Goal: Task Accomplishment & Management: Manage account settings

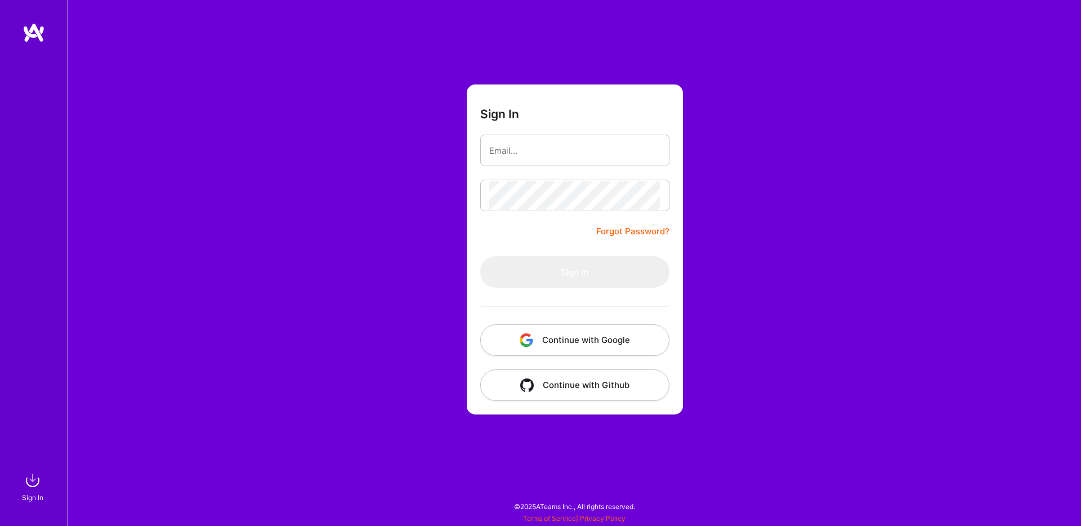
click at [545, 339] on button "Continue with Google" at bounding box center [574, 340] width 189 height 32
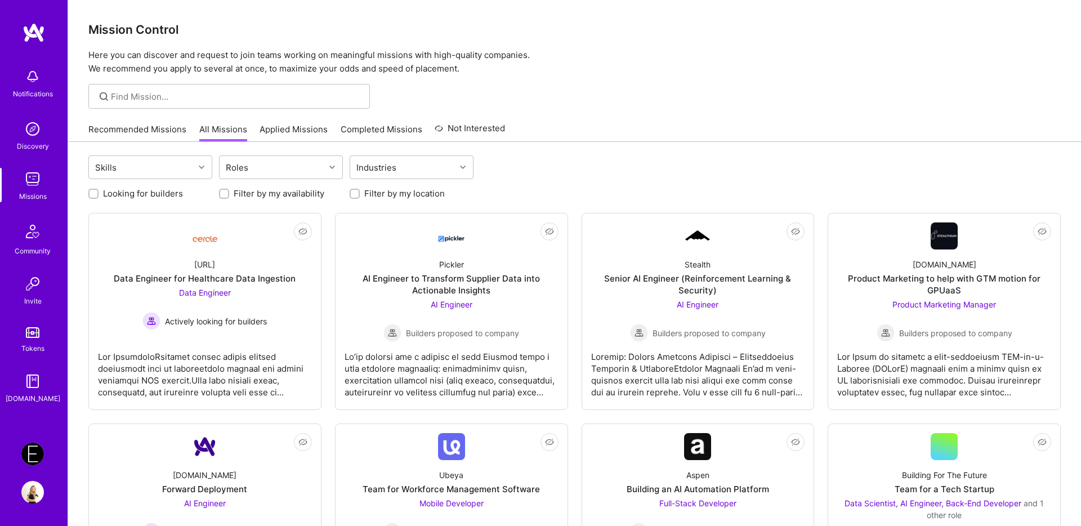
click at [283, 126] on link "Applied Missions" at bounding box center [293, 132] width 68 height 19
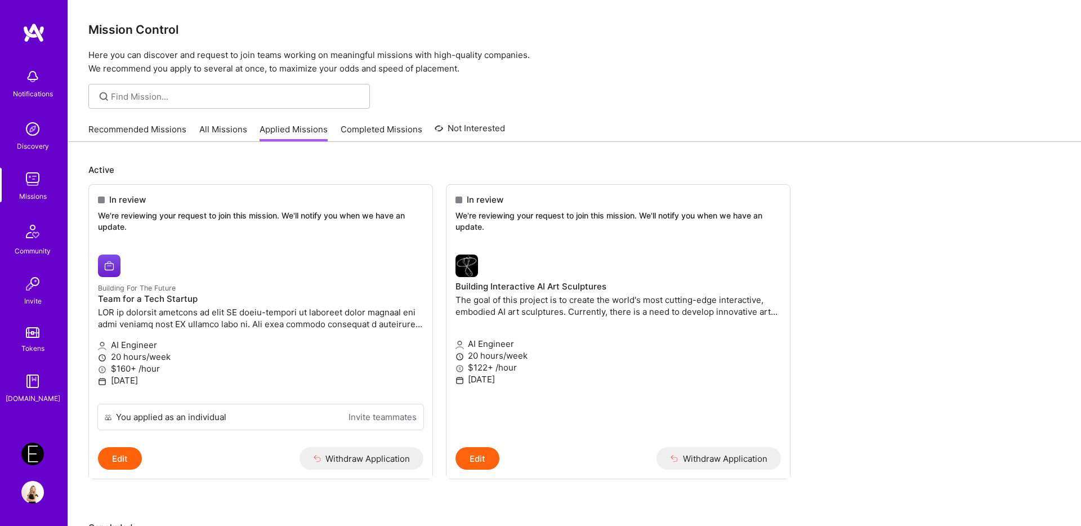
click at [352, 126] on link "Completed Missions" at bounding box center [382, 132] width 82 height 19
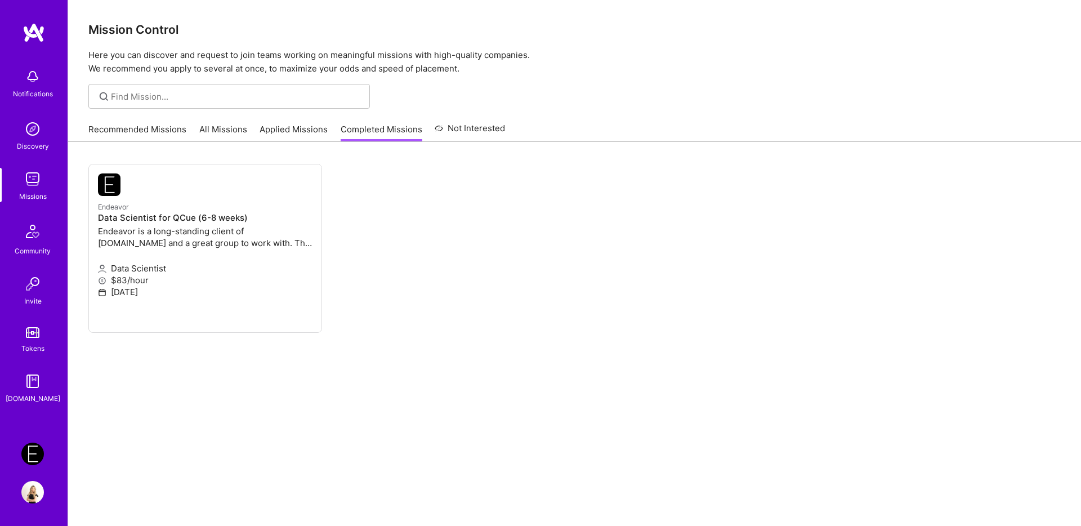
click at [226, 126] on link "All Missions" at bounding box center [223, 132] width 48 height 19
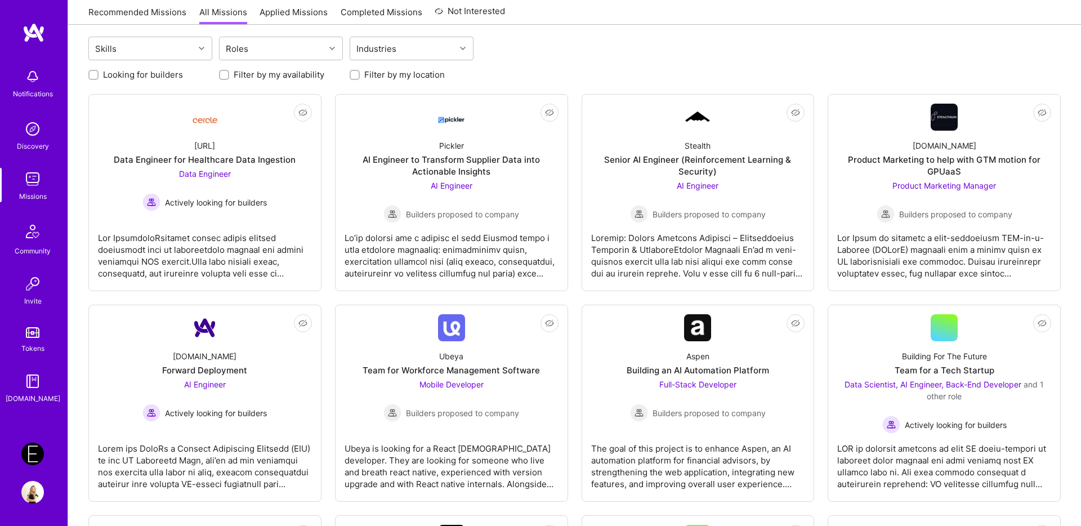
scroll to position [119, 0]
click at [89, 72] on div at bounding box center [93, 74] width 10 height 10
click at [91, 75] on input "Looking for builders" at bounding box center [95, 75] width 8 height 8
checkbox input "true"
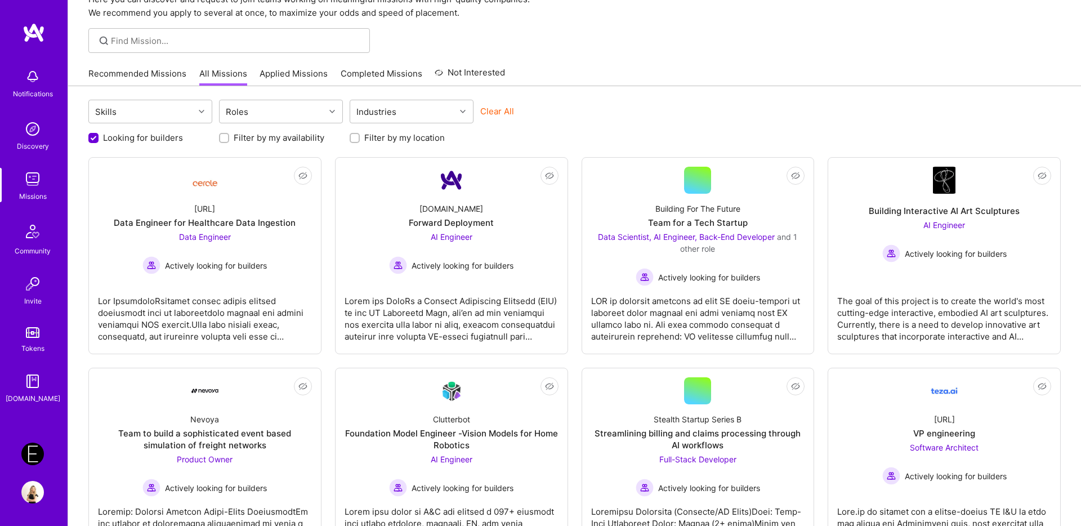
scroll to position [0, 0]
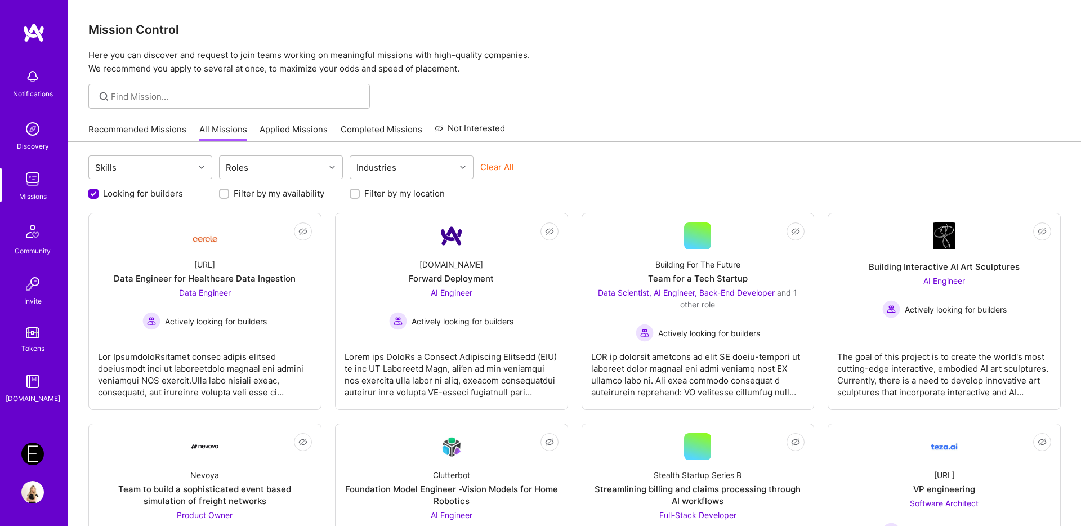
click at [140, 127] on link "Recommended Missions" at bounding box center [137, 132] width 98 height 19
